Goal: Information Seeking & Learning: Learn about a topic

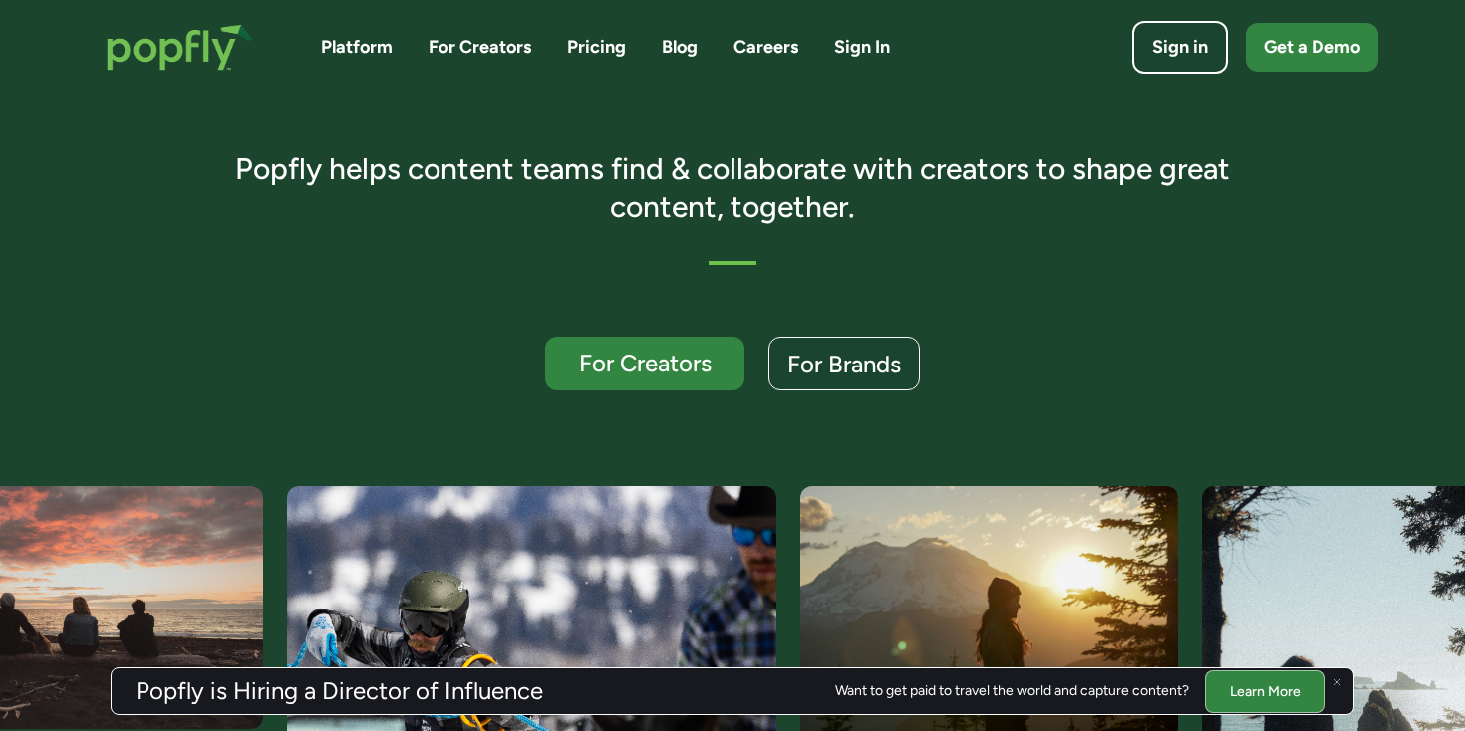
scroll to position [168, 0]
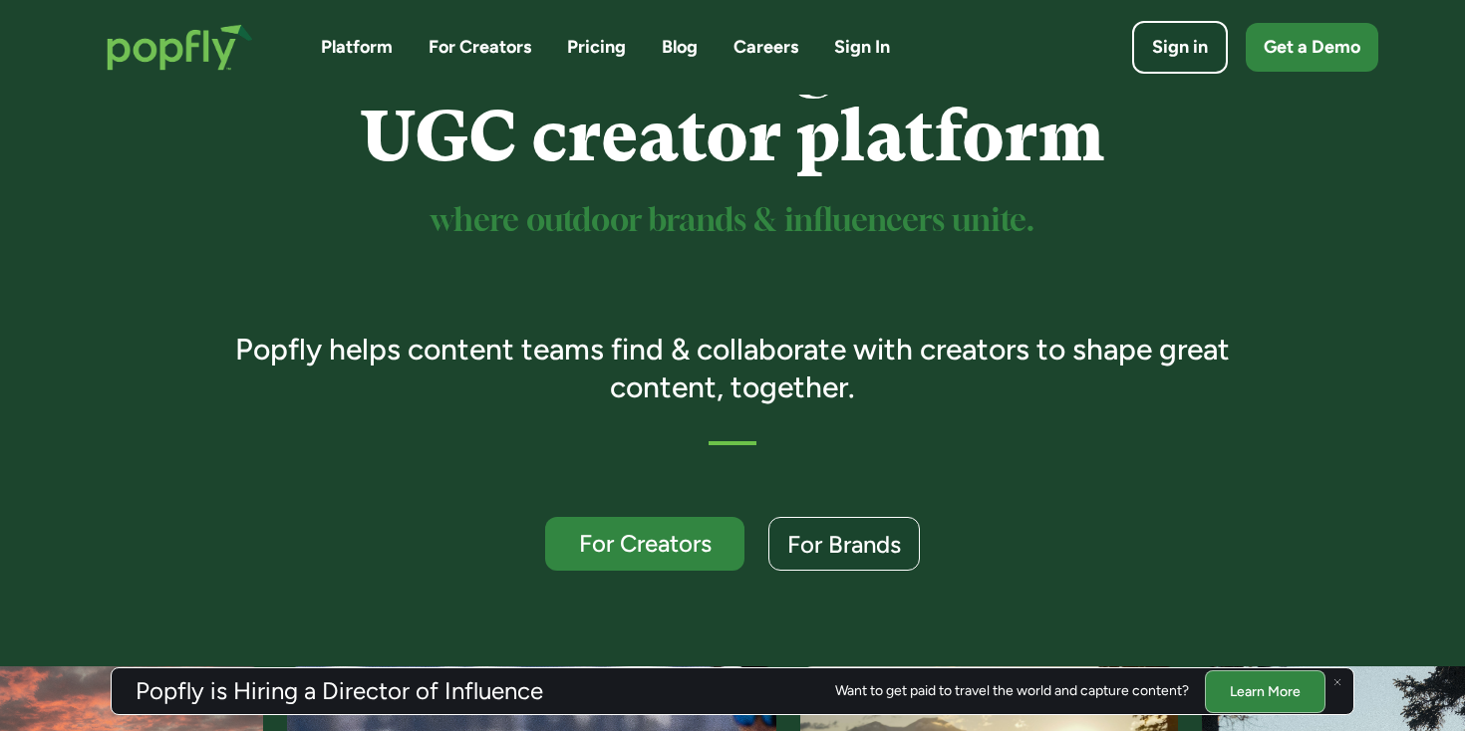
click at [497, 44] on link "For Creators" at bounding box center [479, 47] width 103 height 25
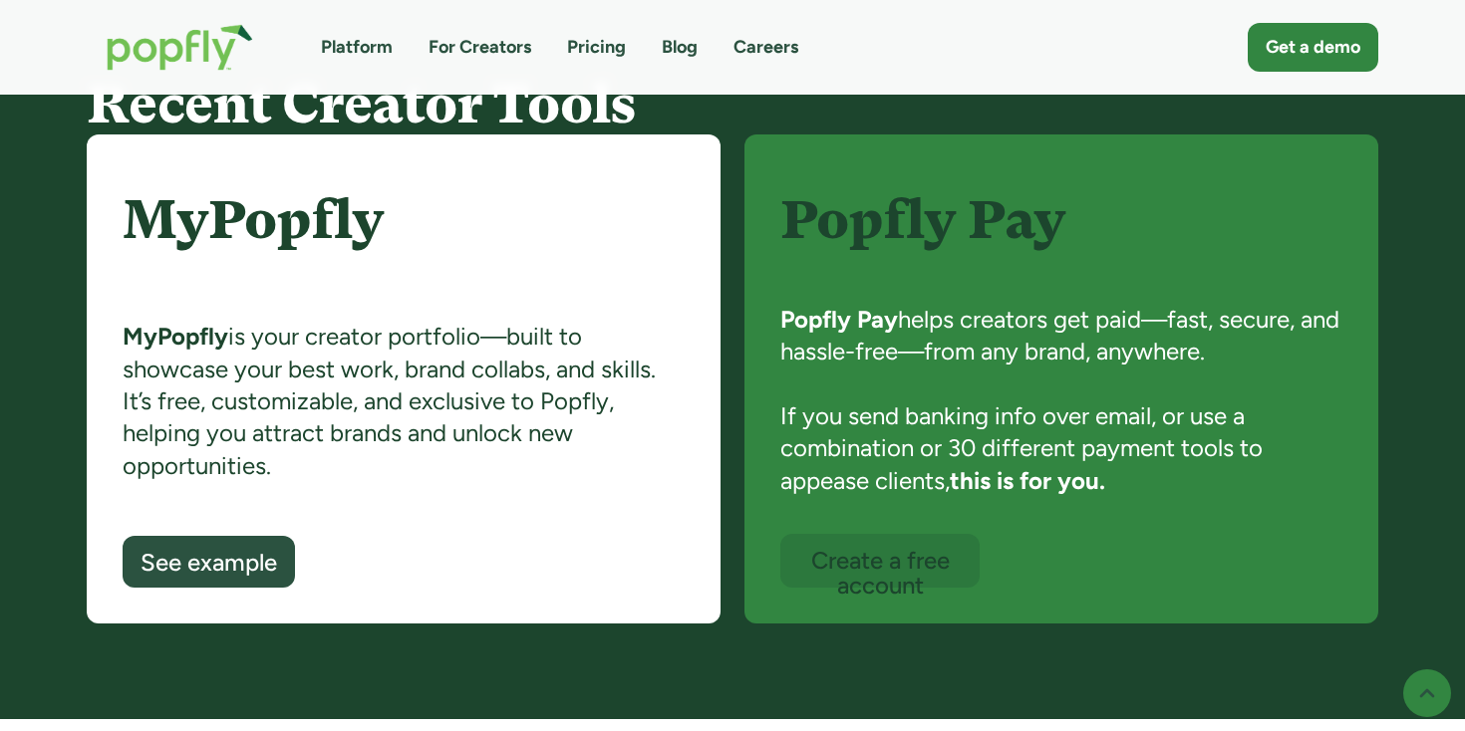
scroll to position [1369, 0]
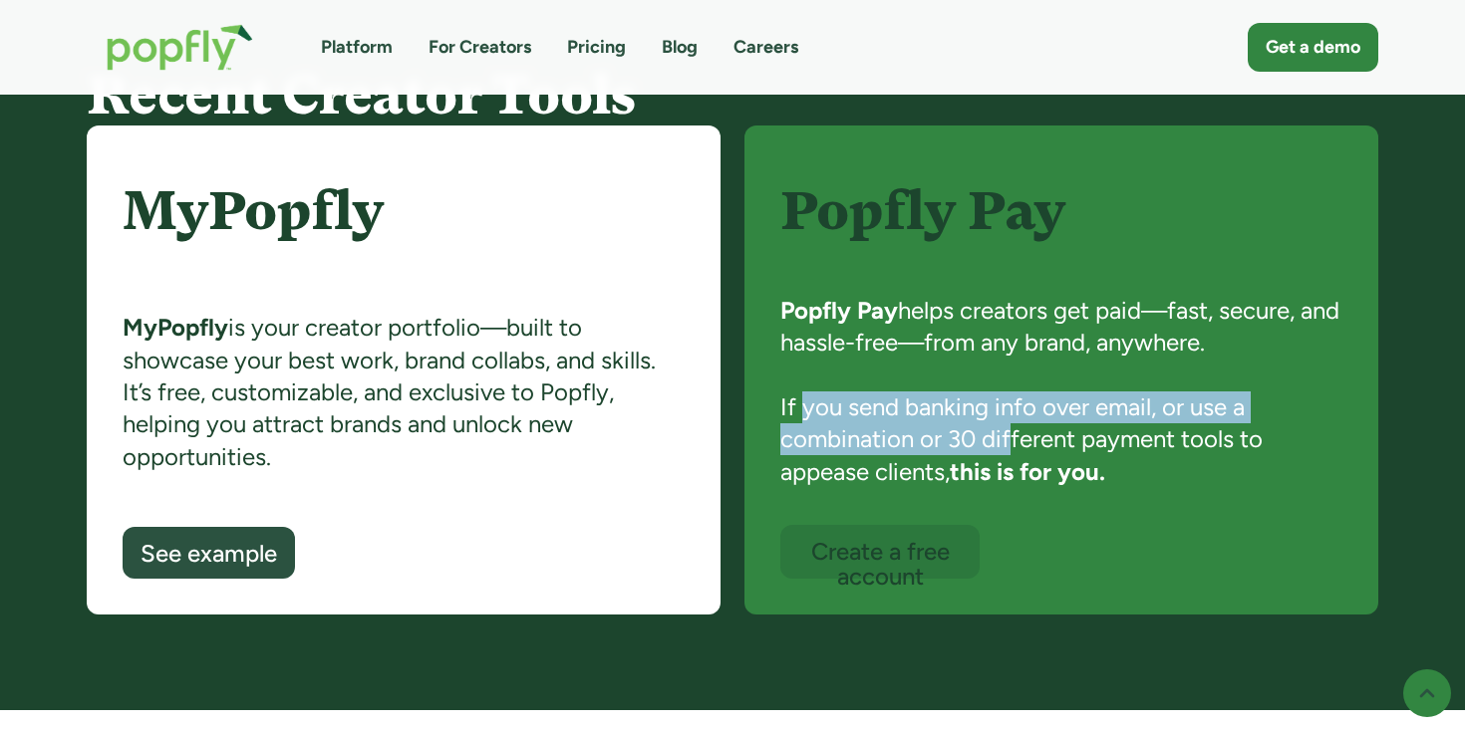
drag, startPoint x: 805, startPoint y: 407, endPoint x: 1021, endPoint y: 455, distance: 221.7
click at [1020, 455] on div "Popfly Pay helps creators get paid—fast, secure, and hassle-free—from any brand…" at bounding box center [1061, 410] width 562 height 230
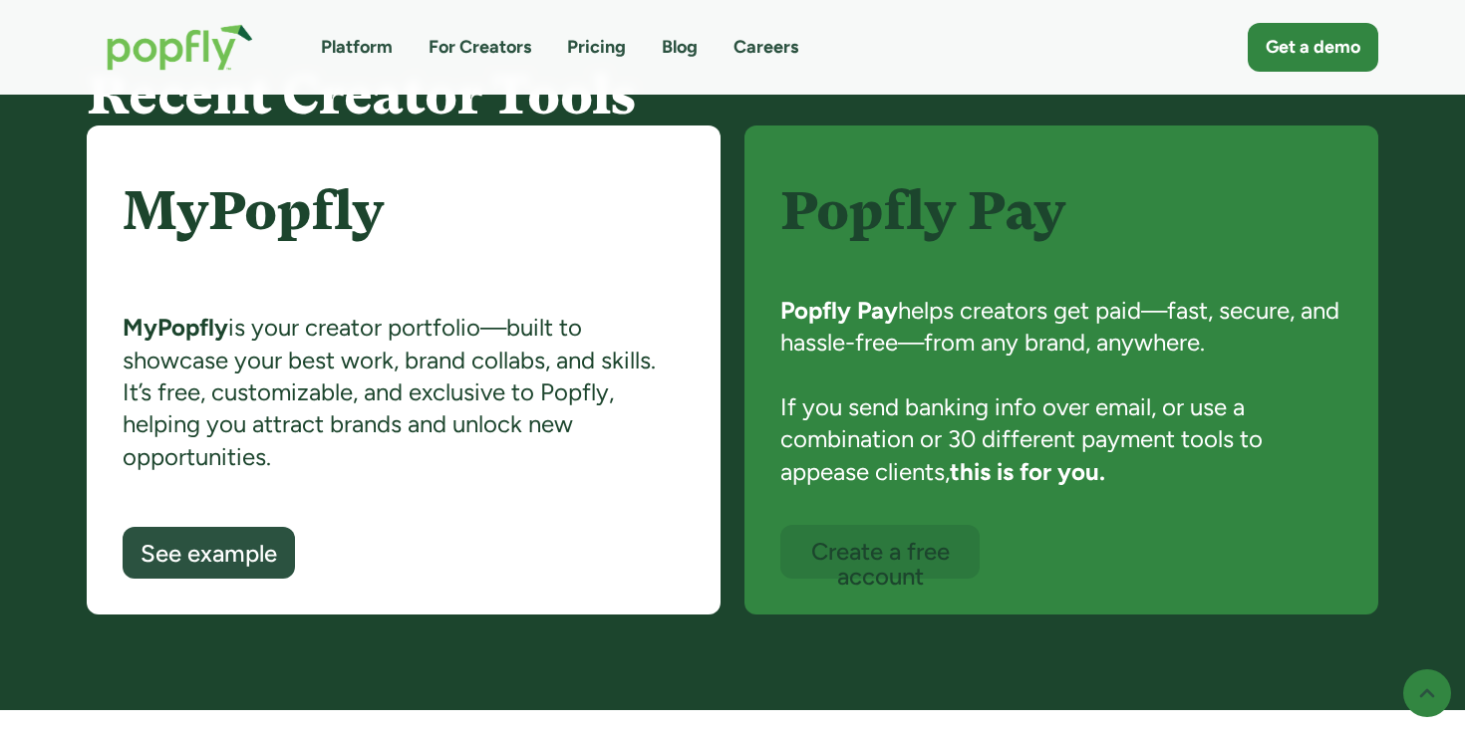
click at [1033, 465] on strong "this is for you." at bounding box center [1027, 471] width 155 height 29
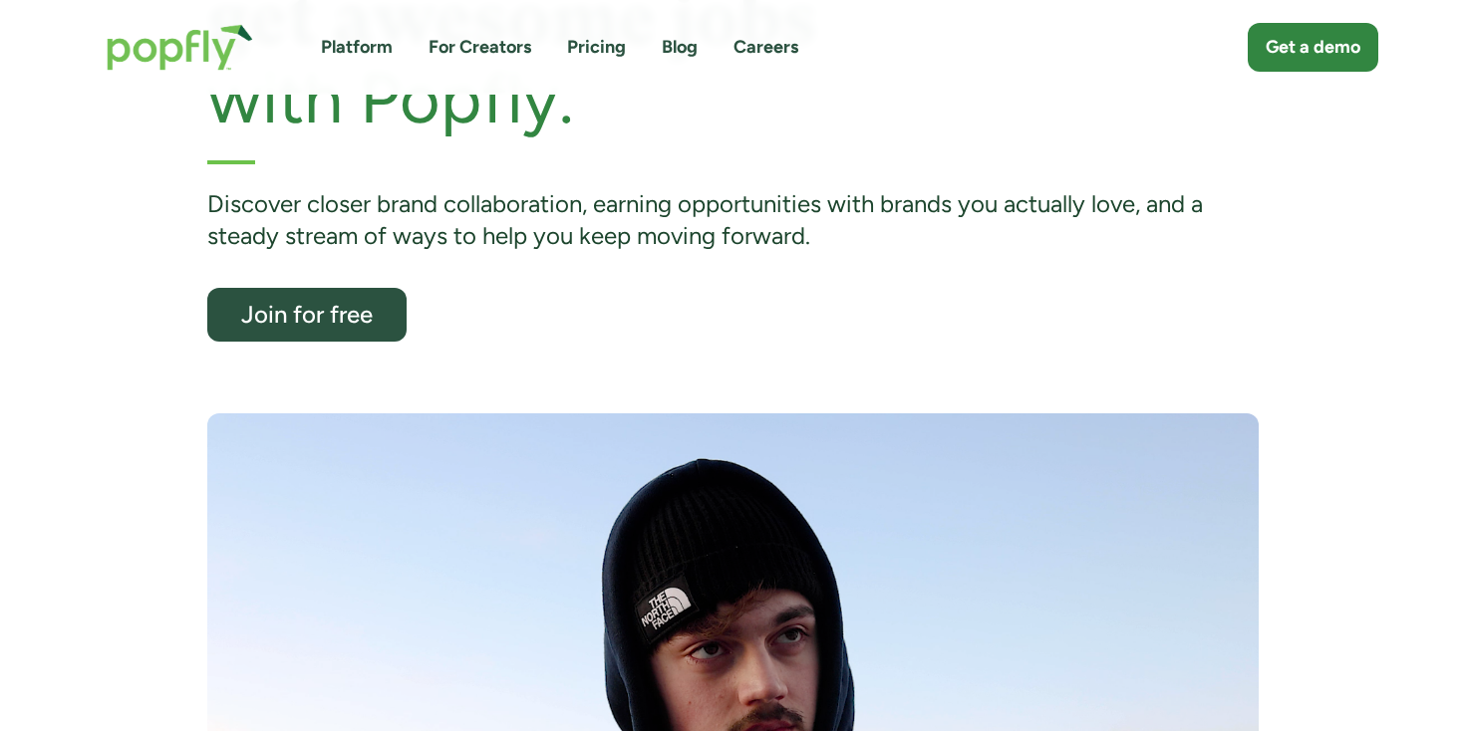
scroll to position [0, 0]
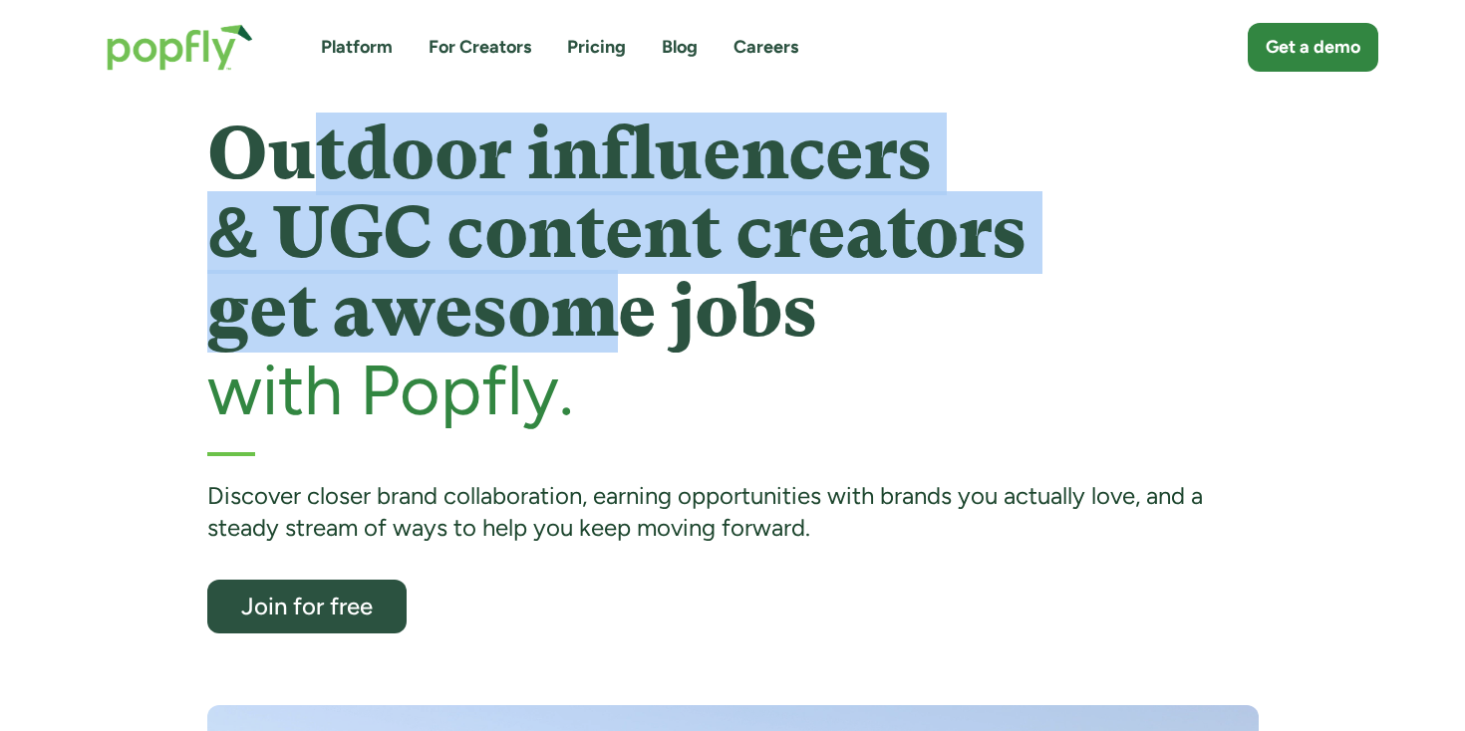
drag, startPoint x: 317, startPoint y: 157, endPoint x: 642, endPoint y: 378, distance: 392.4
click at [633, 357] on div "Outdoor influencers & UGC content creators get awesome jobs with Popfly." at bounding box center [732, 272] width 1051 height 314
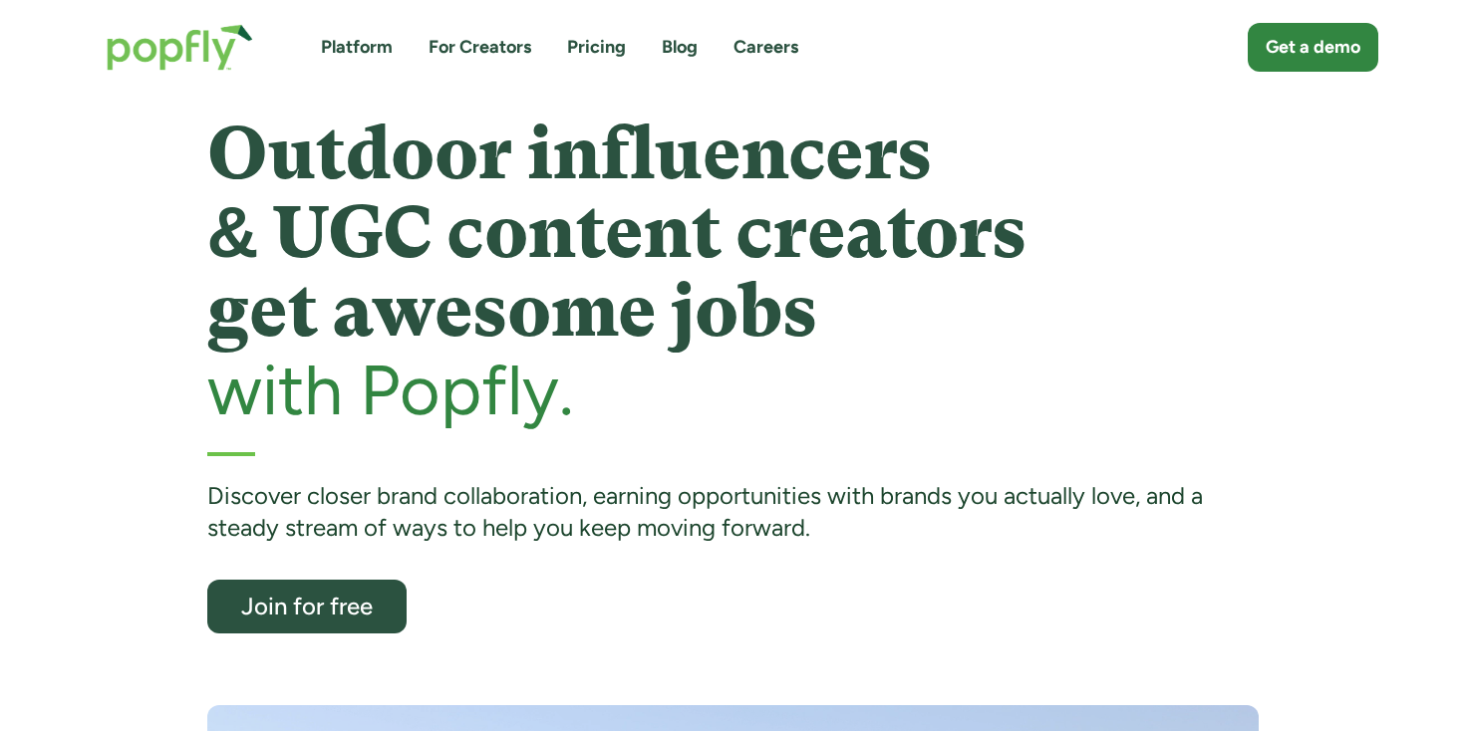
click at [654, 278] on h1 "Outdoor influencers & UGC content creators get awesome jobs" at bounding box center [732, 233] width 1051 height 237
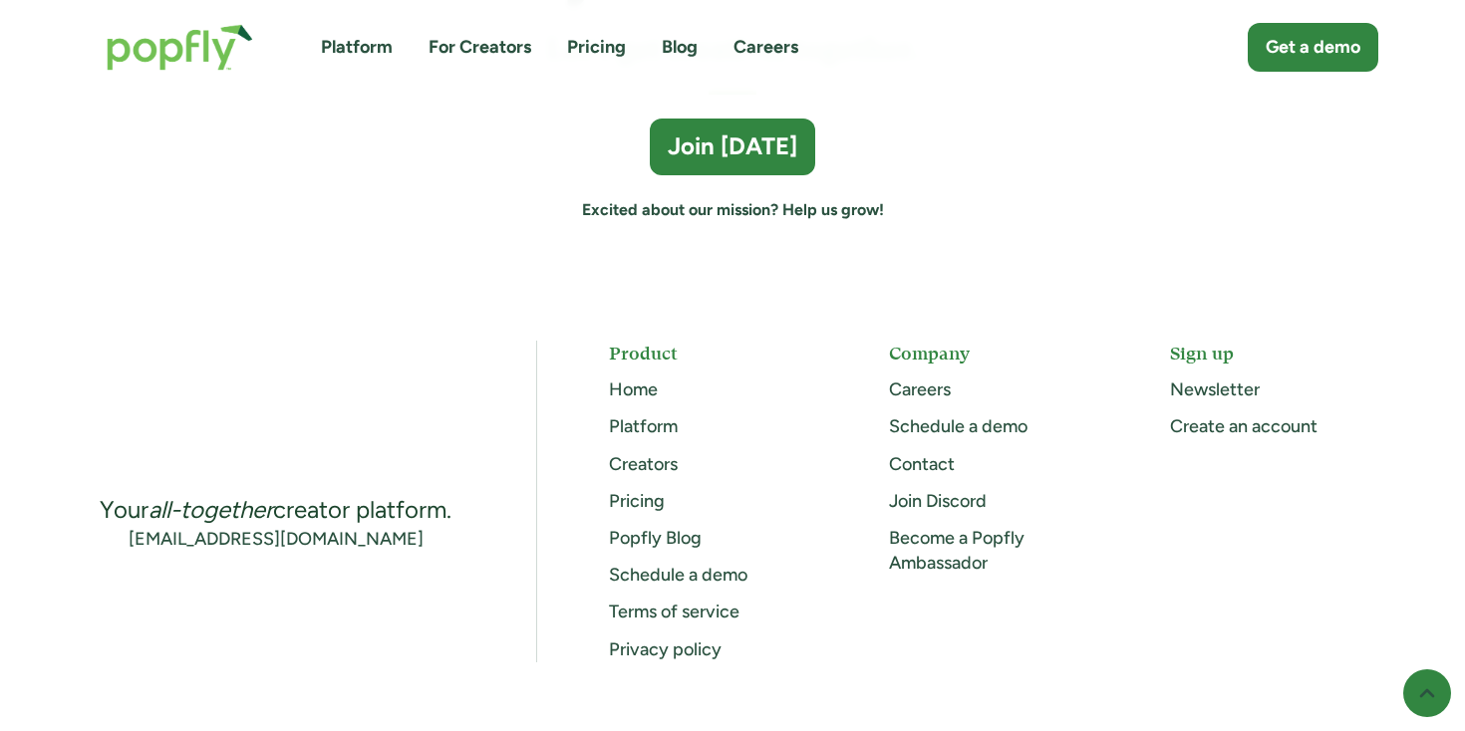
scroll to position [5735, 0]
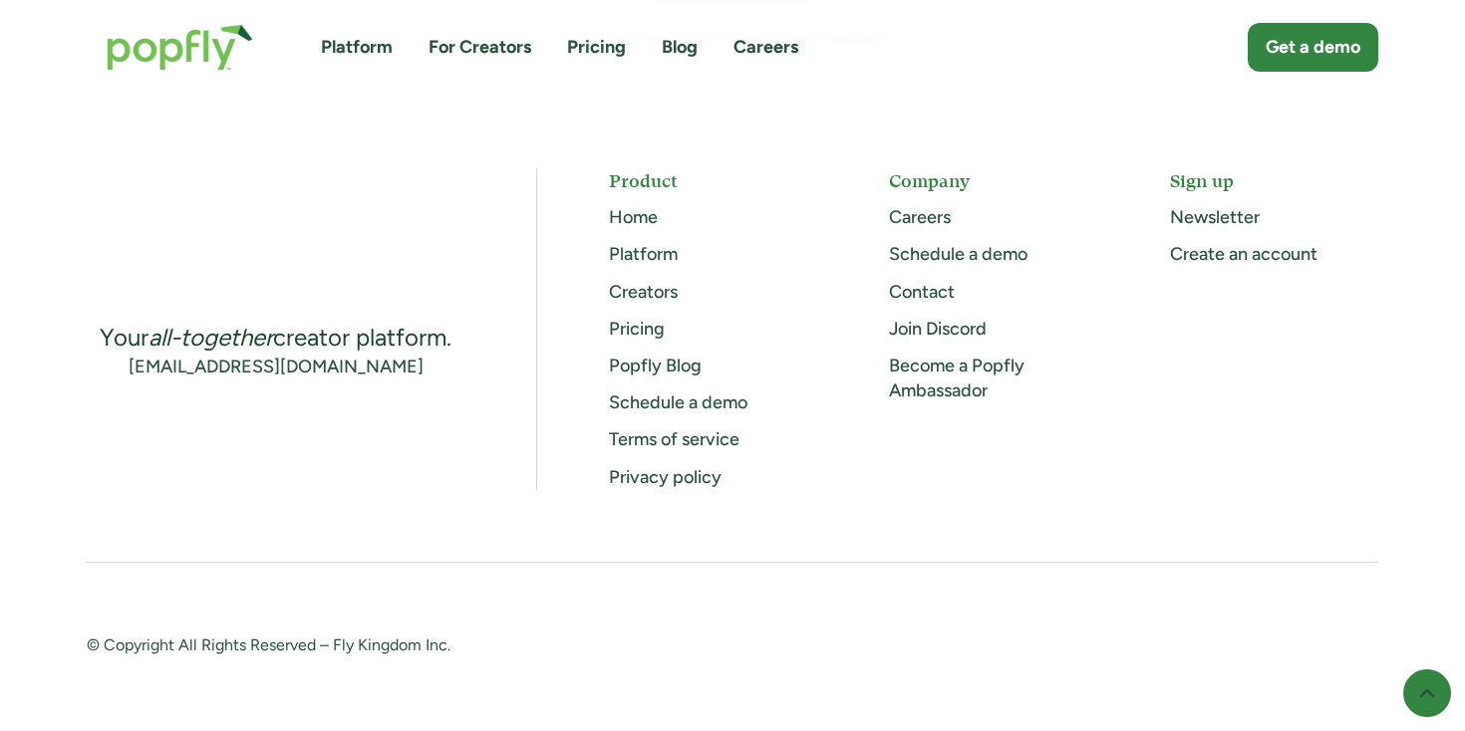
click at [919, 215] on link "Careers" at bounding box center [920, 217] width 62 height 22
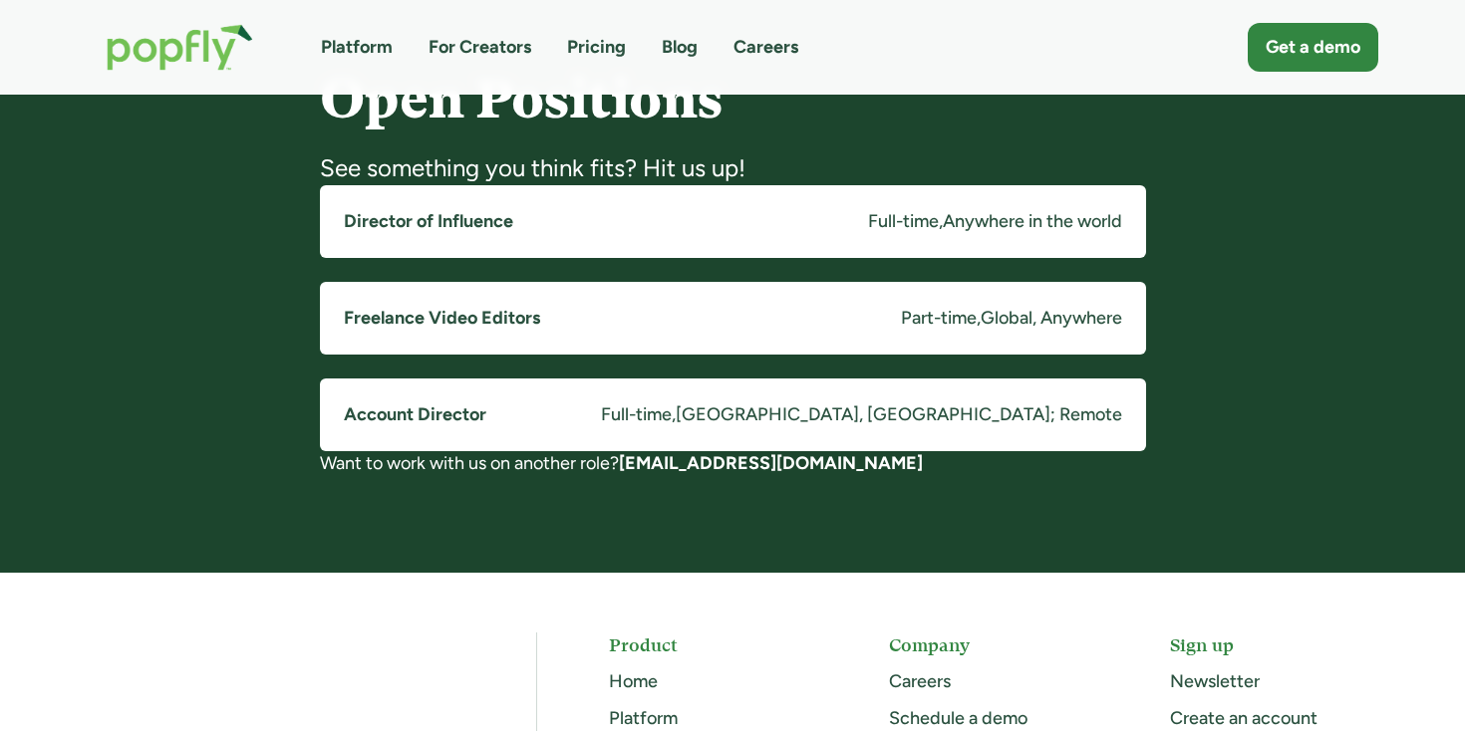
scroll to position [1516, 0]
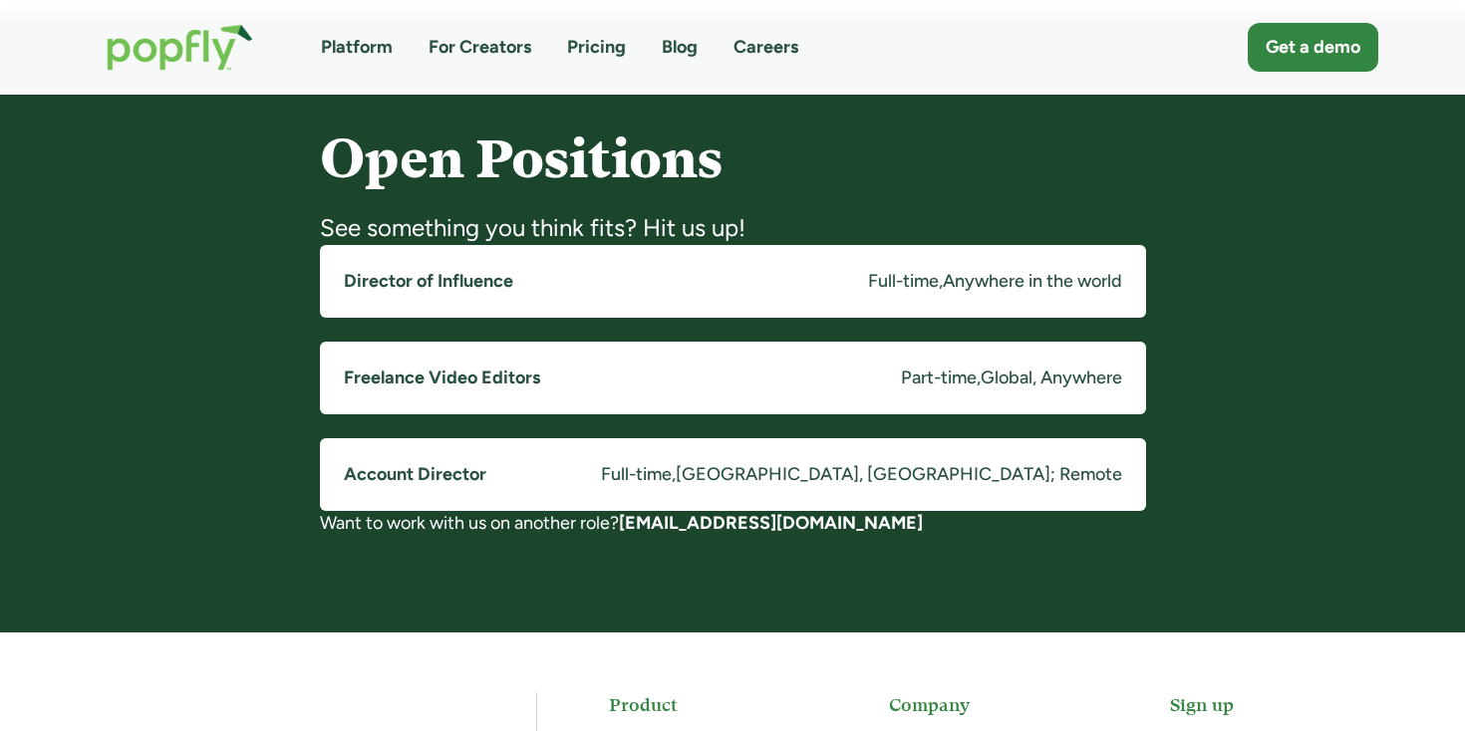
click at [648, 471] on link "Account Director Full-time , Costa Mesa, CA; Remote" at bounding box center [733, 474] width 826 height 73
